Goal: Task Accomplishment & Management: Check status

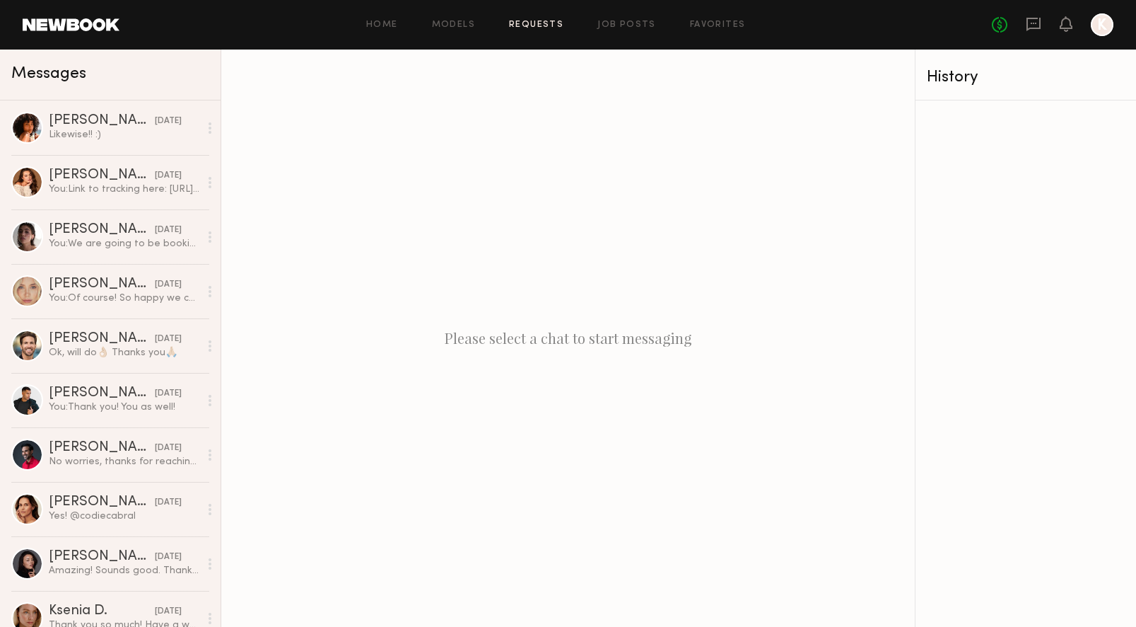
click at [528, 25] on link "Requests" at bounding box center [536, 25] width 54 height 9
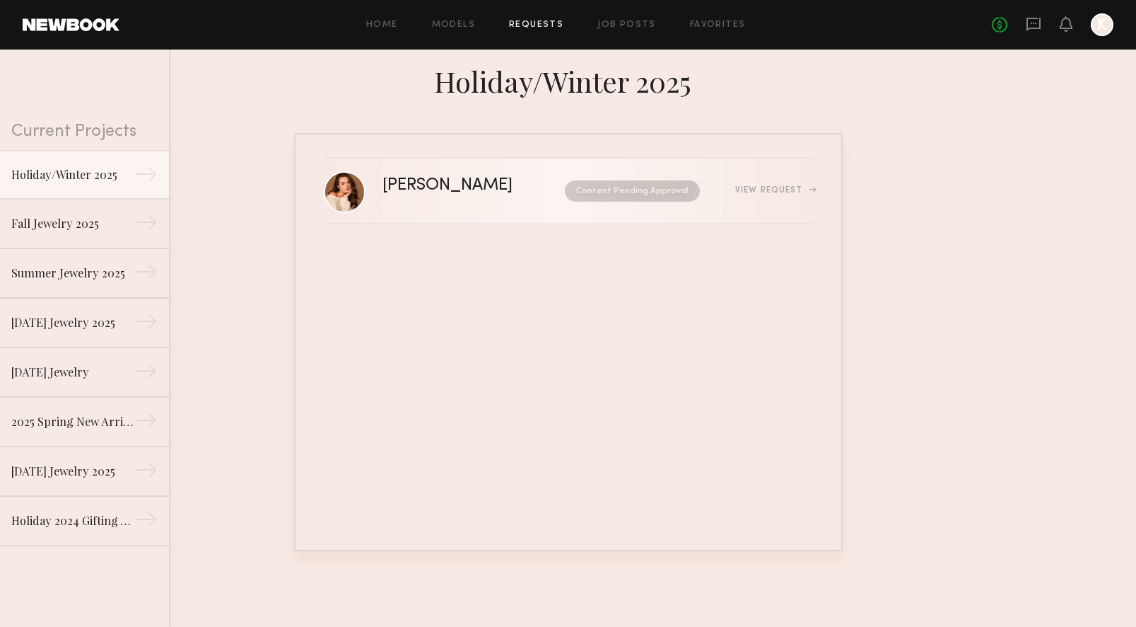
click at [753, 190] on div "View Request" at bounding box center [773, 190] width 77 height 8
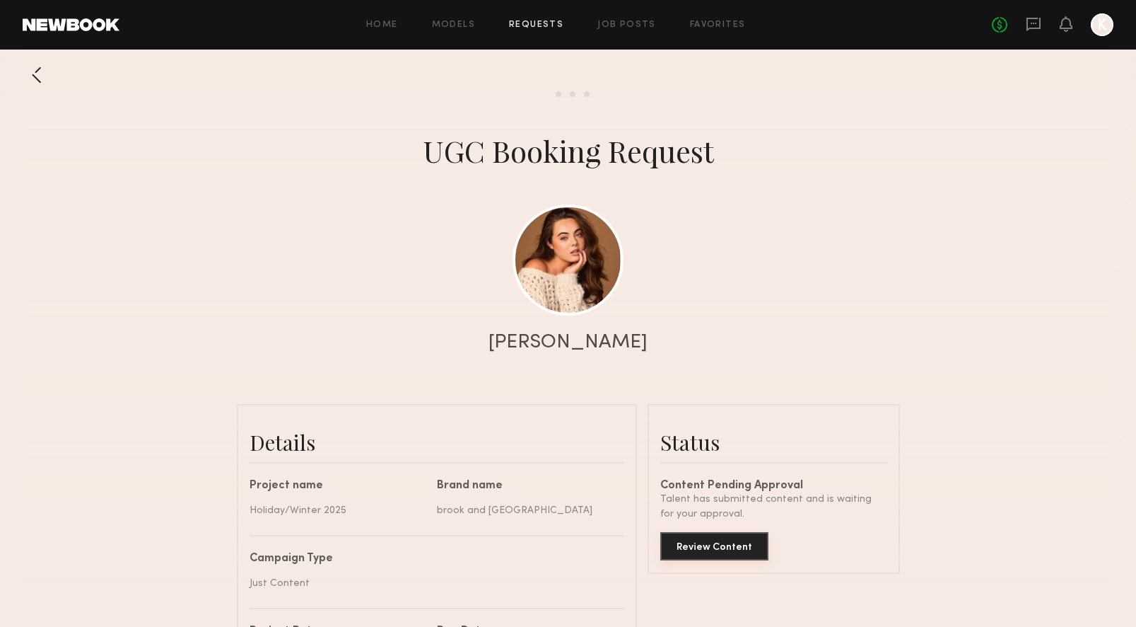
scroll to position [1333, 0]
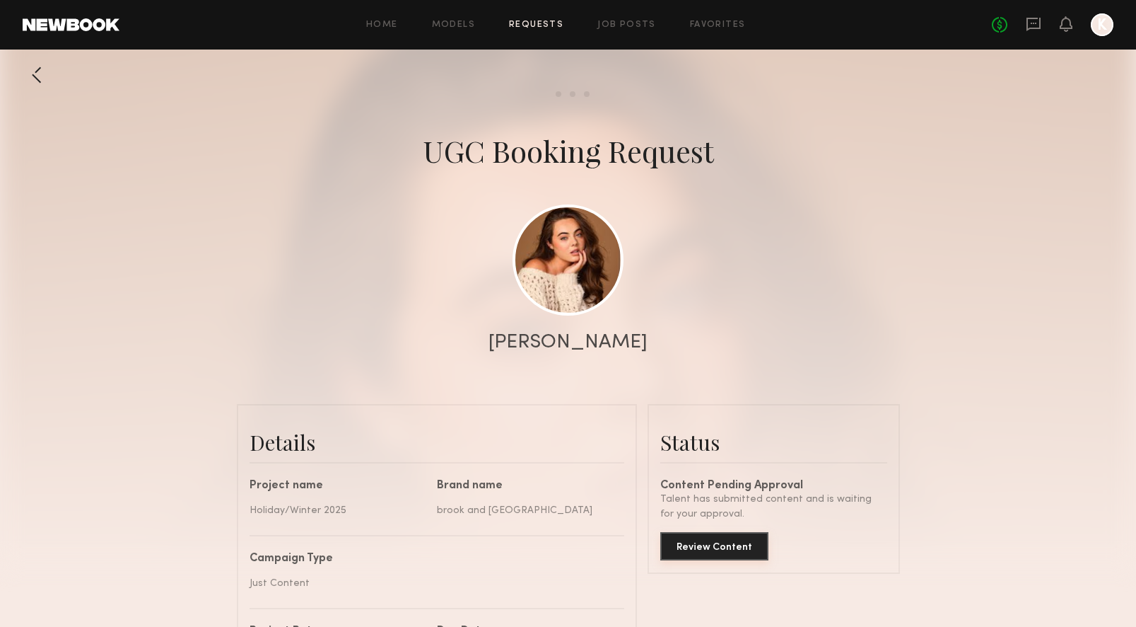
click at [694, 548] on button "Review Content" at bounding box center [714, 546] width 108 height 28
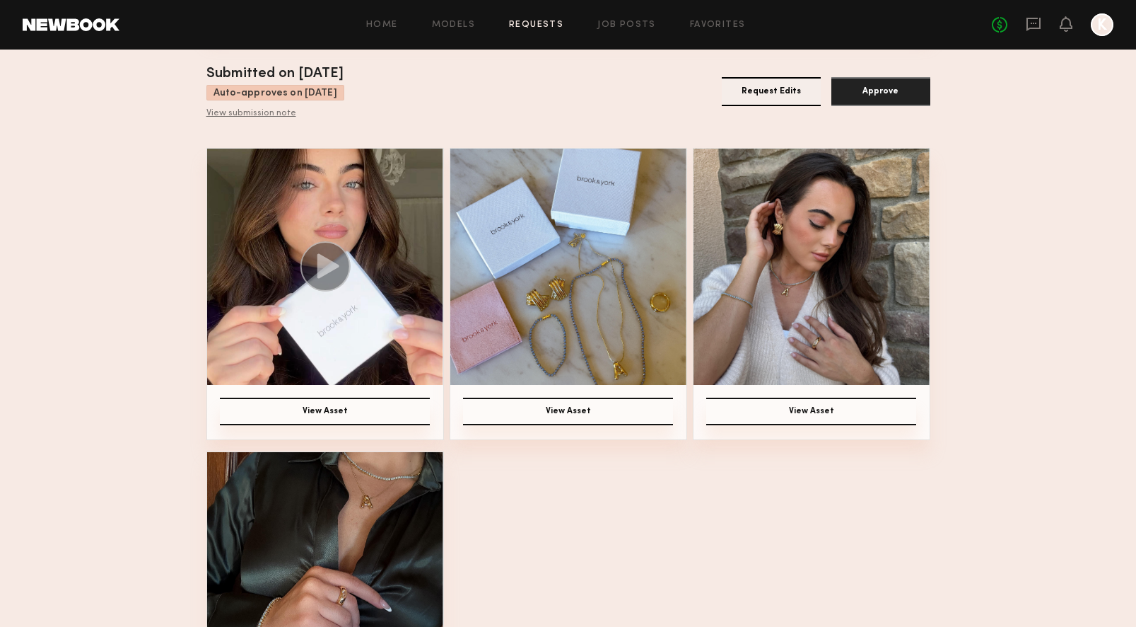
scroll to position [136, 0]
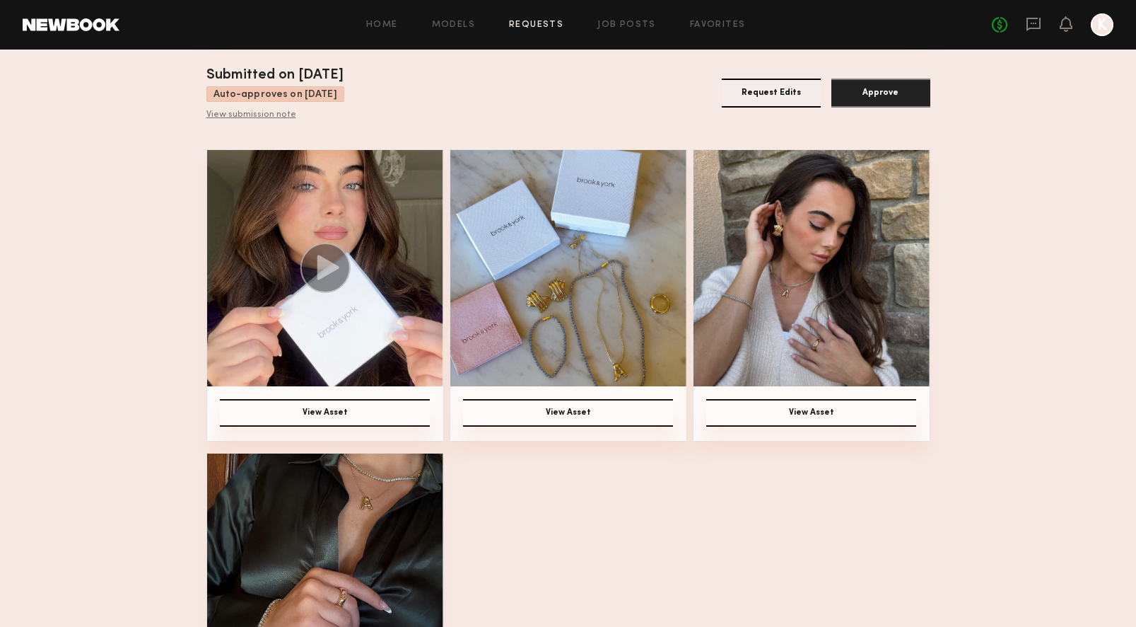
click at [331, 272] on circle at bounding box center [325, 268] width 50 height 50
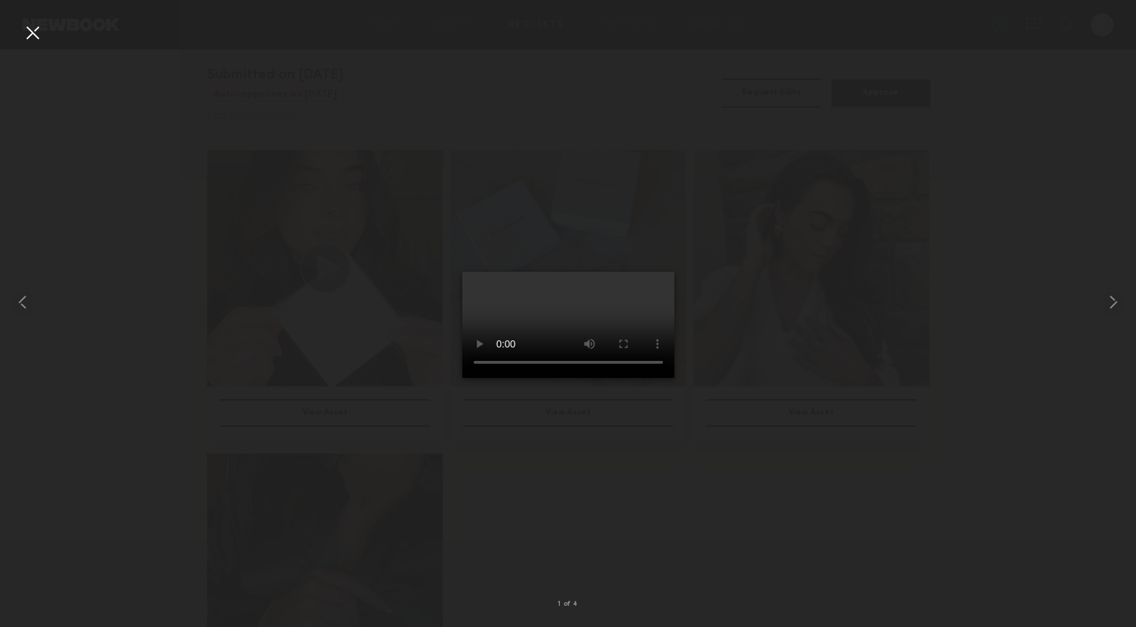
click at [34, 30] on div at bounding box center [32, 32] width 23 height 23
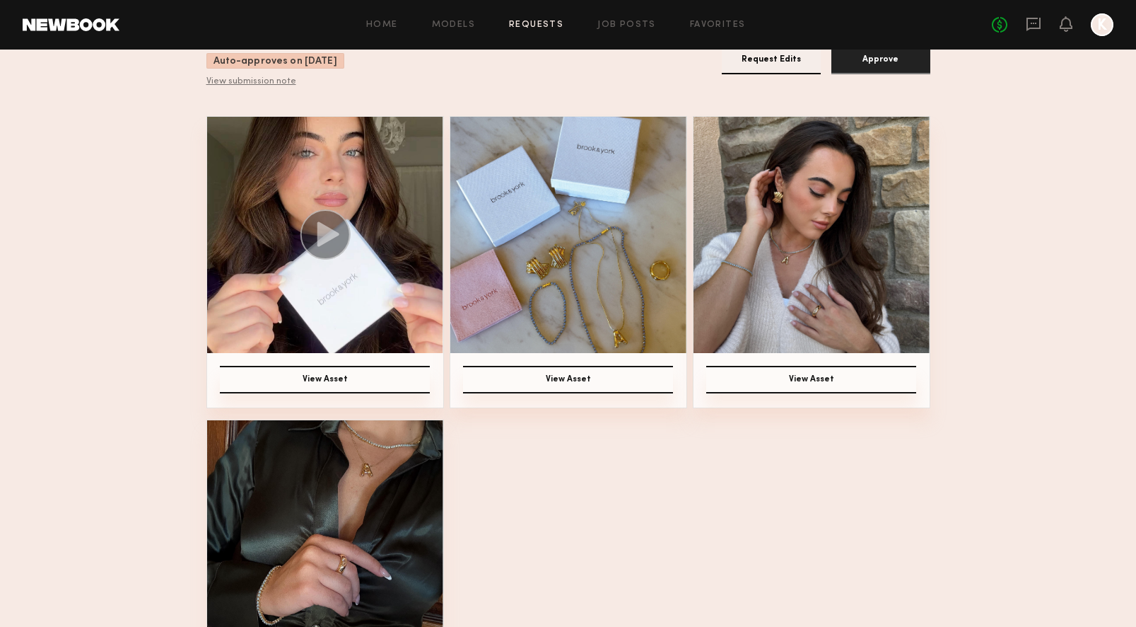
scroll to position [170, 0]
click at [875, 372] on button "View Asset" at bounding box center [811, 379] width 210 height 28
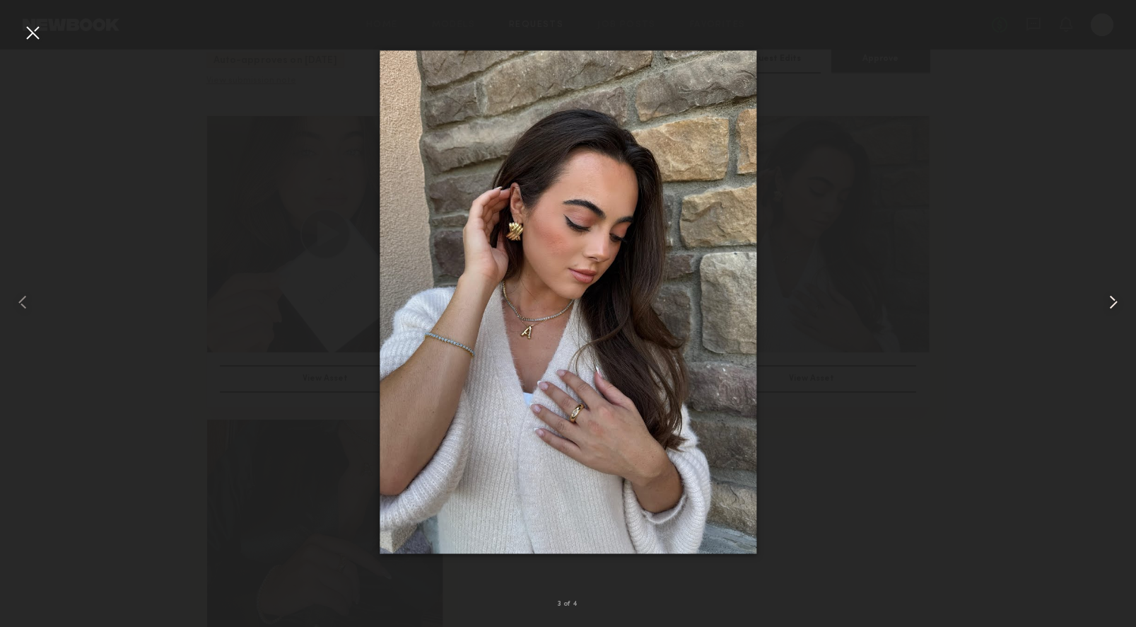
click at [1109, 305] on common-icon at bounding box center [1113, 302] width 23 height 23
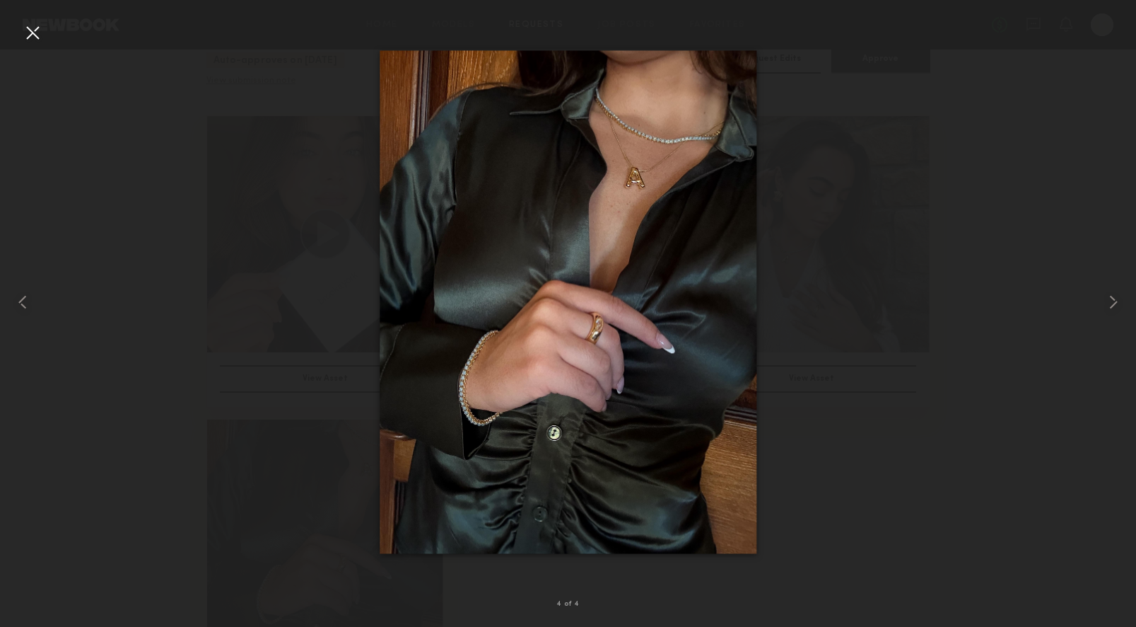
click at [28, 40] on div at bounding box center [32, 32] width 23 height 23
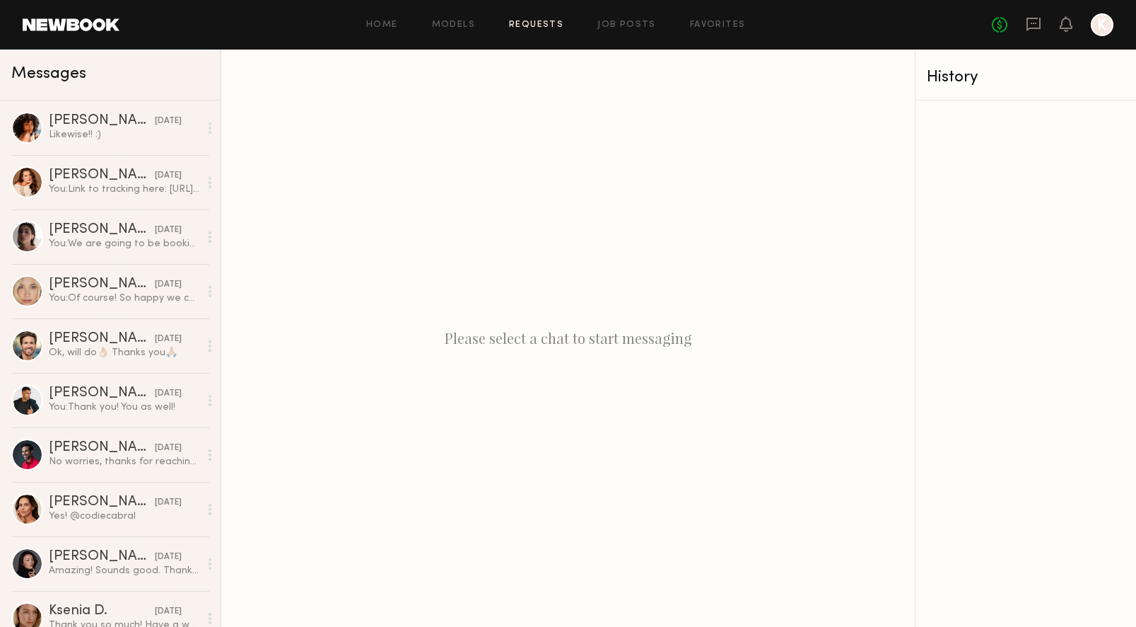
click at [537, 22] on link "Requests" at bounding box center [536, 25] width 54 height 9
